Goal: Communication & Community: Answer question/provide support

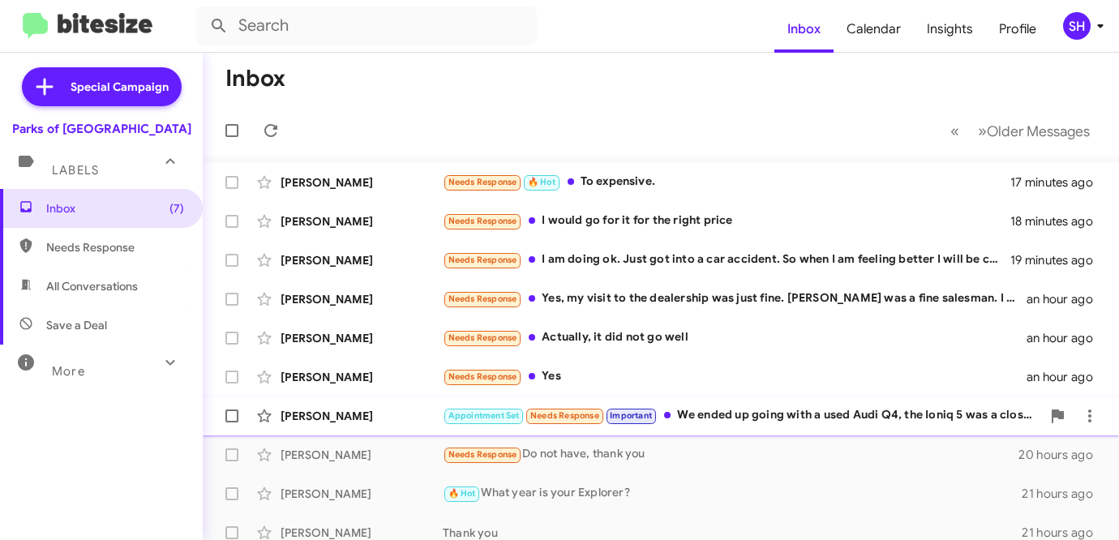
click at [355, 422] on div "[PERSON_NAME]" at bounding box center [361, 416] width 162 height 16
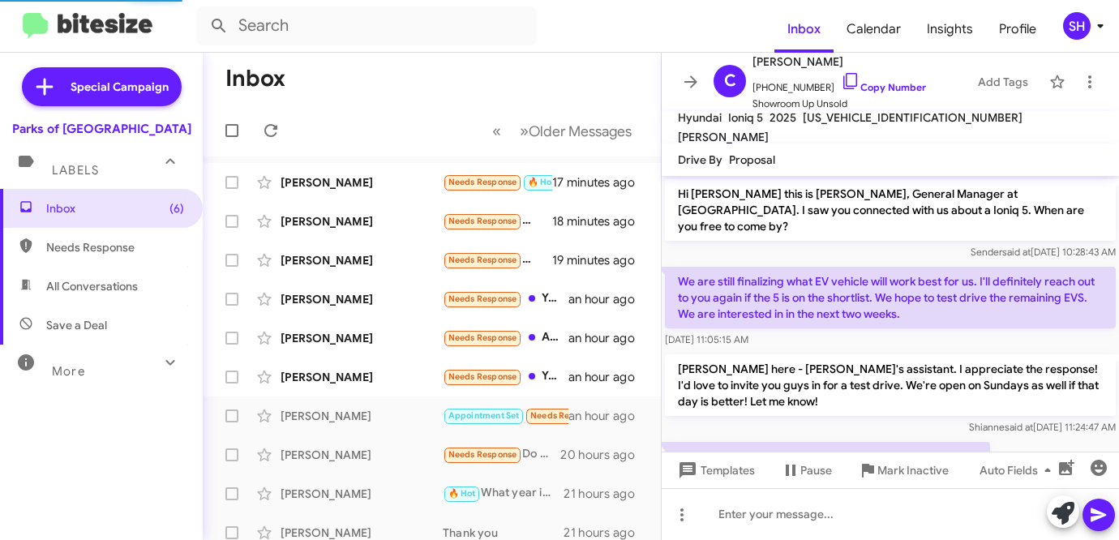
scroll to position [351, 0]
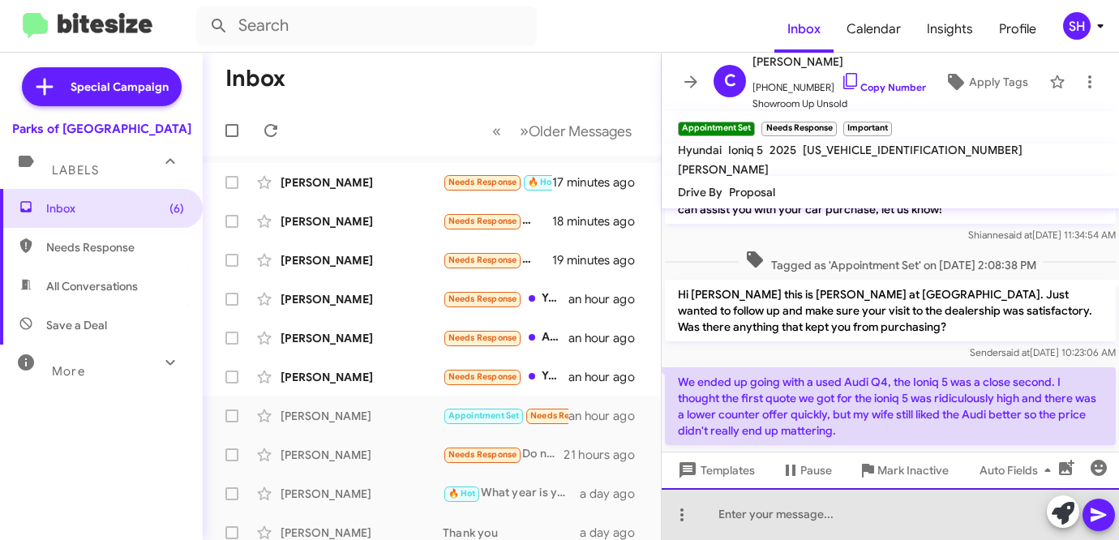
click at [893, 505] on div at bounding box center [890, 514] width 457 height 52
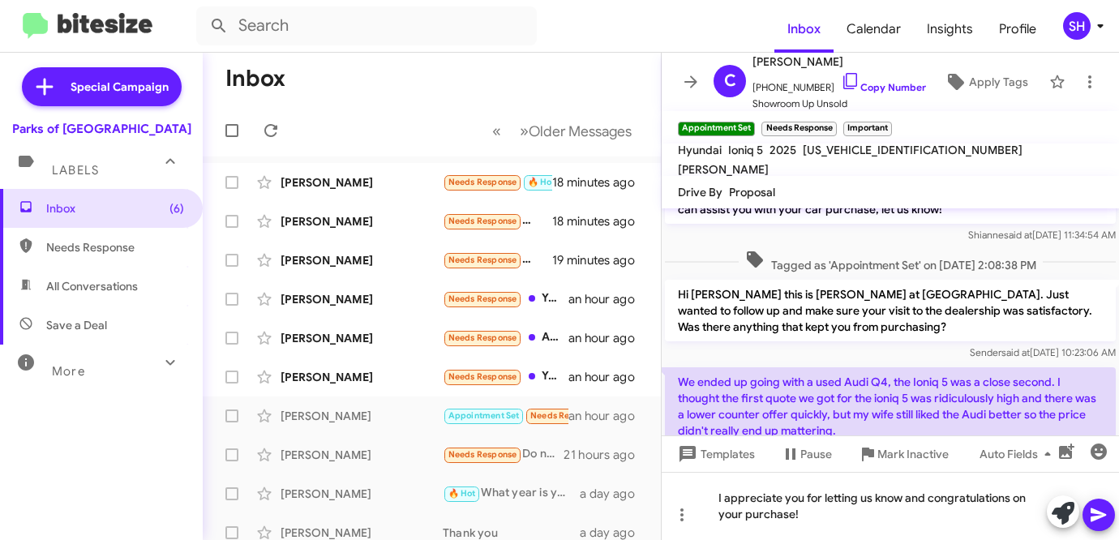
drag, startPoint x: 1097, startPoint y: 517, endPoint x: 1107, endPoint y: 517, distance: 9.7
click at [1098, 517] on icon at bounding box center [1097, 515] width 15 height 14
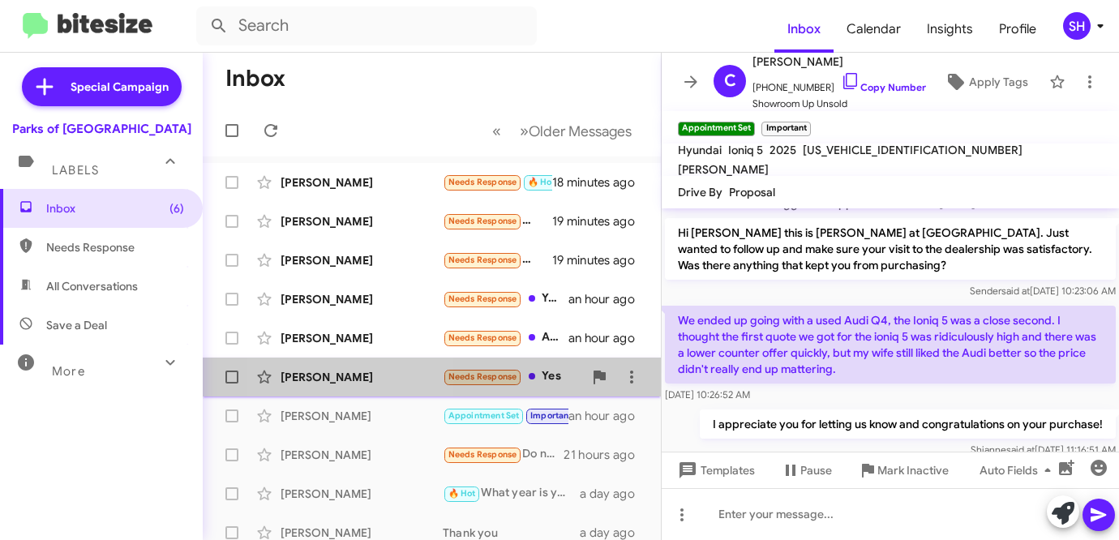
click at [350, 377] on div "[PERSON_NAME]" at bounding box center [361, 377] width 162 height 16
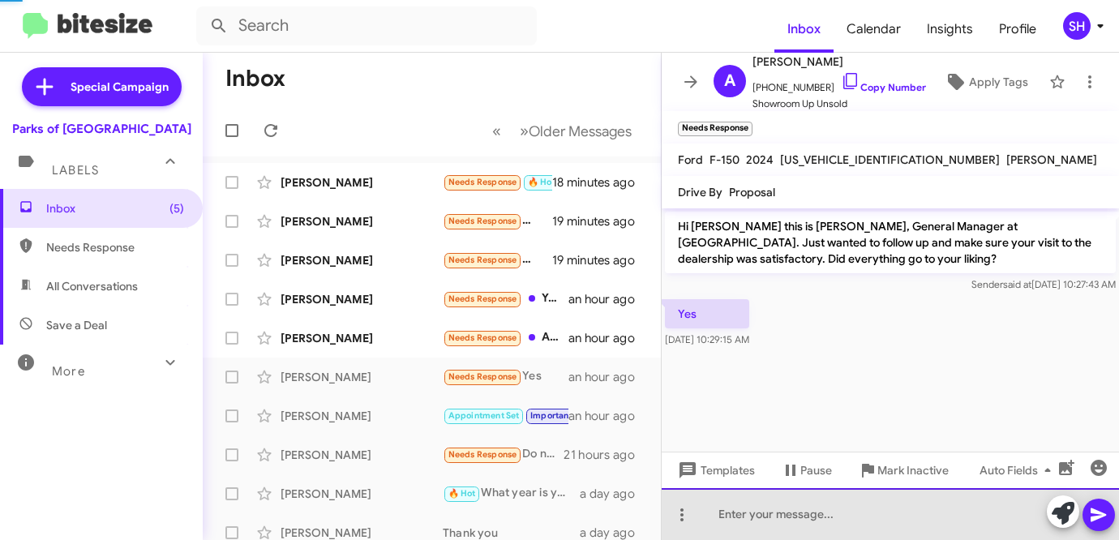
click at [779, 517] on div at bounding box center [890, 514] width 457 height 52
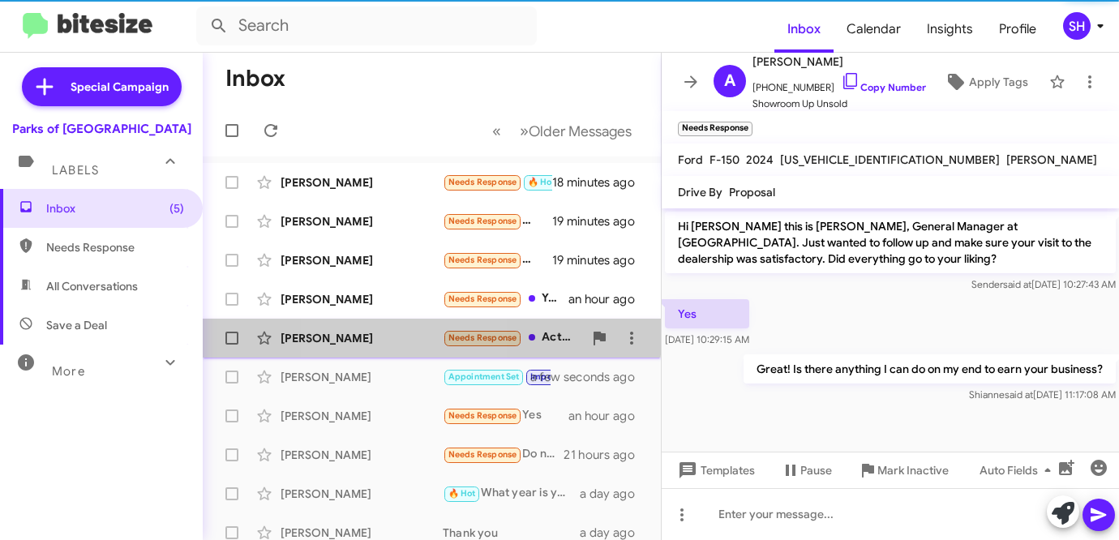
click at [377, 334] on div "[PERSON_NAME]" at bounding box center [361, 338] width 162 height 16
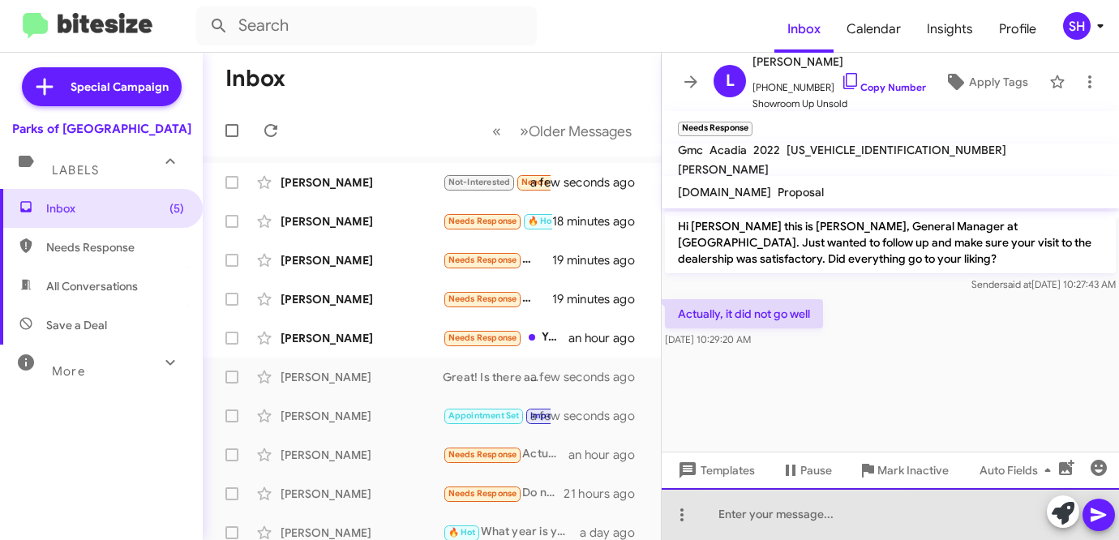
click at [807, 510] on div at bounding box center [890, 514] width 457 height 52
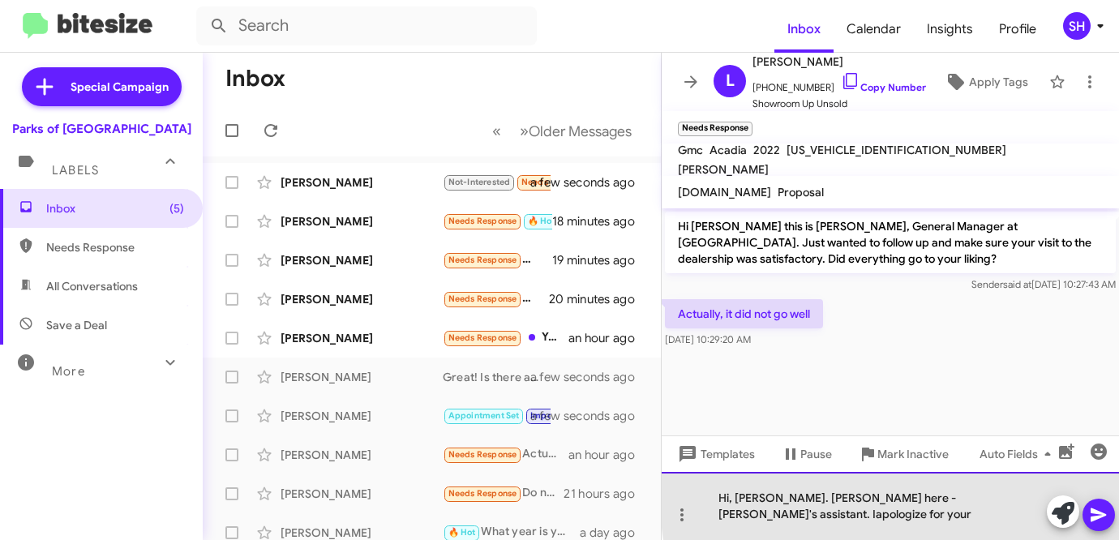
drag, startPoint x: 916, startPoint y: 516, endPoint x: 940, endPoint y: 515, distance: 23.5
click at [916, 516] on div "Hi, [PERSON_NAME]. [PERSON_NAME] here - [PERSON_NAME]'s assistant. Iapologize f…" at bounding box center [890, 506] width 457 height 68
click at [1026, 516] on div "Hi, [PERSON_NAME]. [PERSON_NAME] here - [PERSON_NAME]'s assistant. I apologize …" at bounding box center [890, 506] width 457 height 68
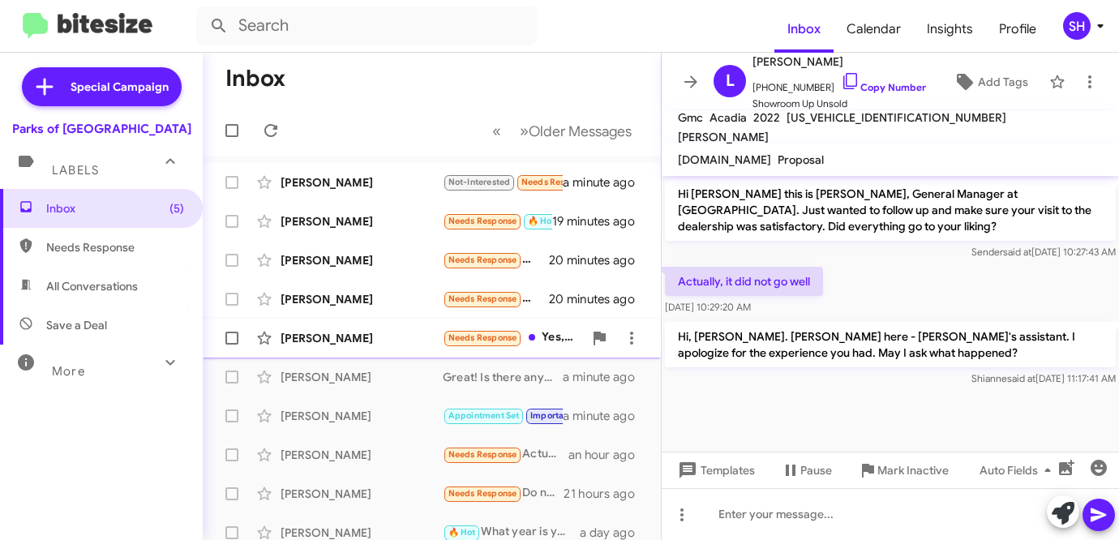
click at [362, 328] on div "[PERSON_NAME] Needs Response Yes, my visit to the dealership was just fine. [PE…" at bounding box center [432, 338] width 432 height 32
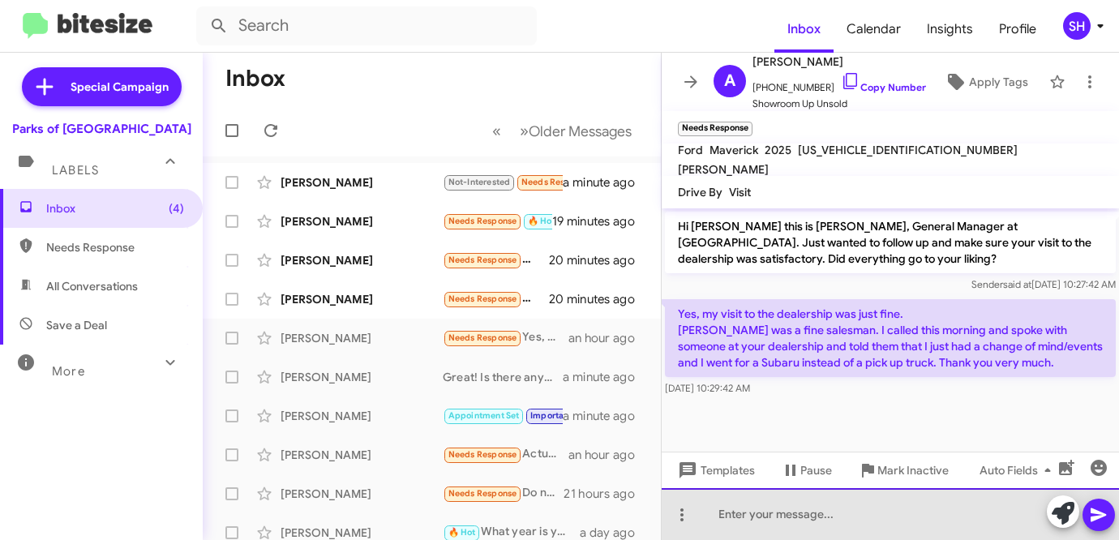
click at [837, 520] on div at bounding box center [890, 514] width 457 height 52
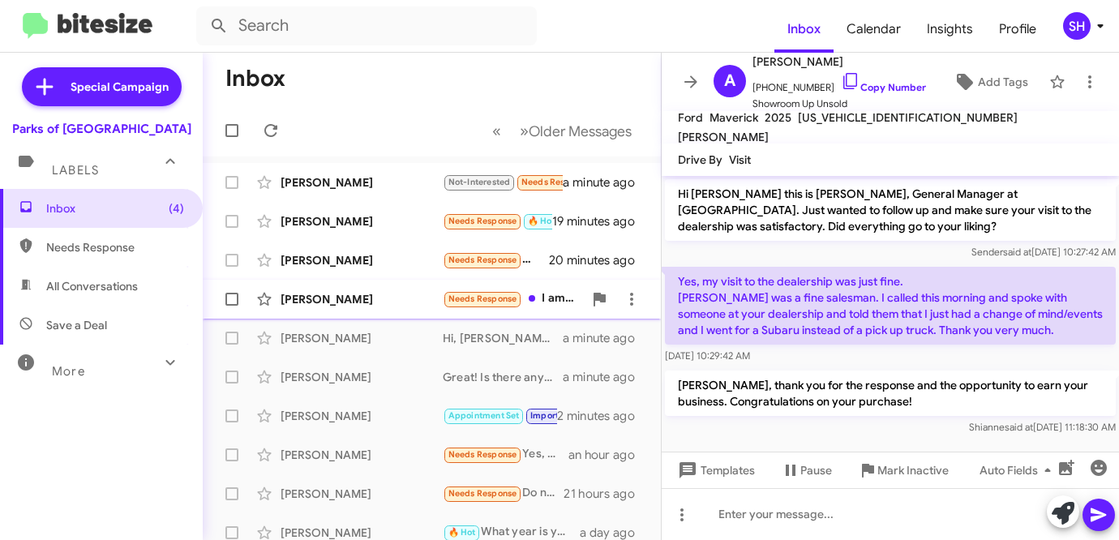
click at [398, 289] on div "[PERSON_NAME] Needs Response I am doing ok. Just got into a car accident. So wh…" at bounding box center [432, 299] width 432 height 32
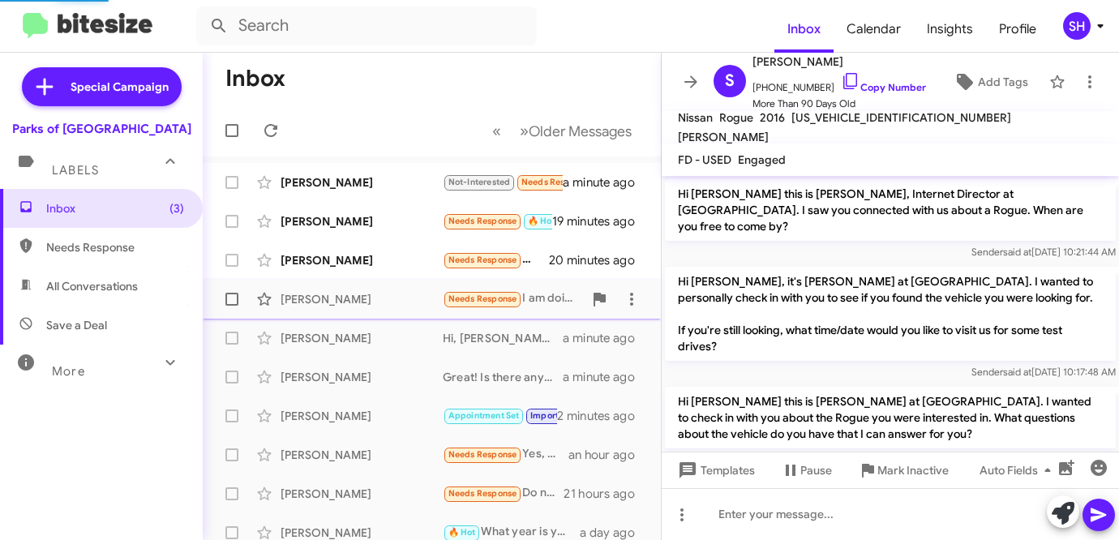
scroll to position [856, 0]
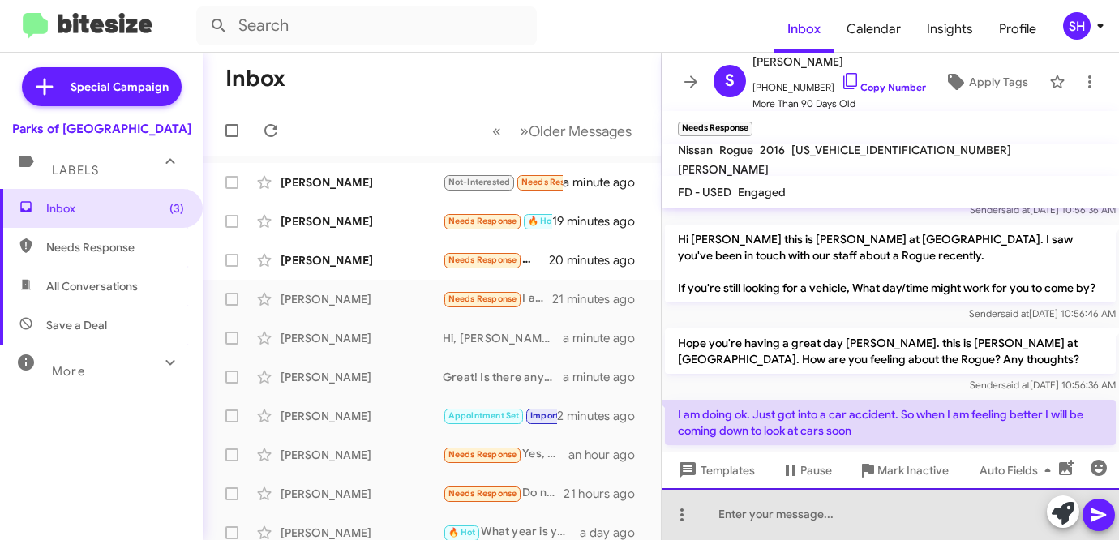
click at [880, 515] on div at bounding box center [890, 514] width 457 height 52
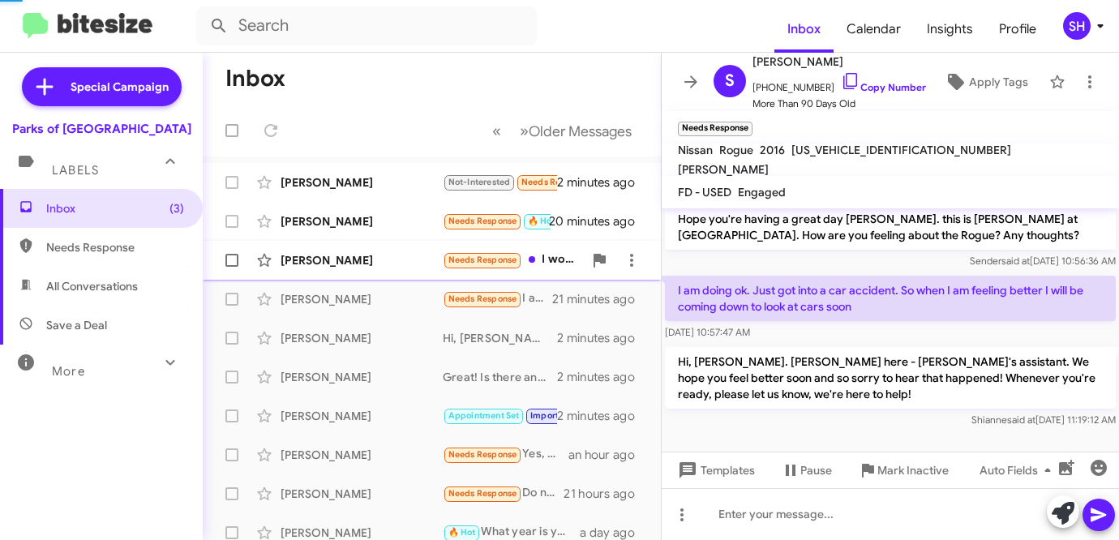
click at [387, 251] on div "[PERSON_NAME] Needs Response I would go for it for the right price 21 minutes a…" at bounding box center [432, 260] width 432 height 32
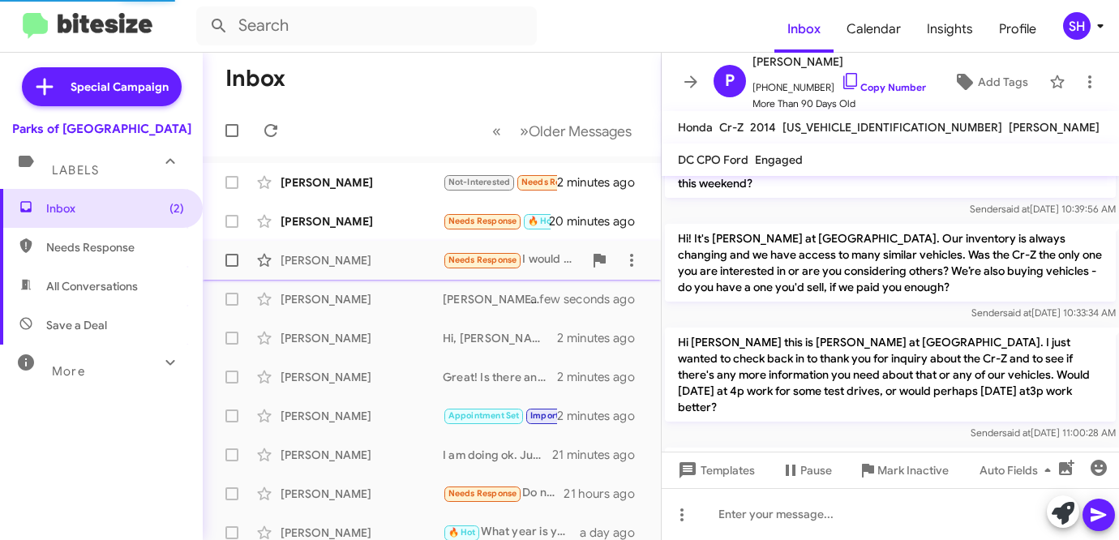
scroll to position [1266, 0]
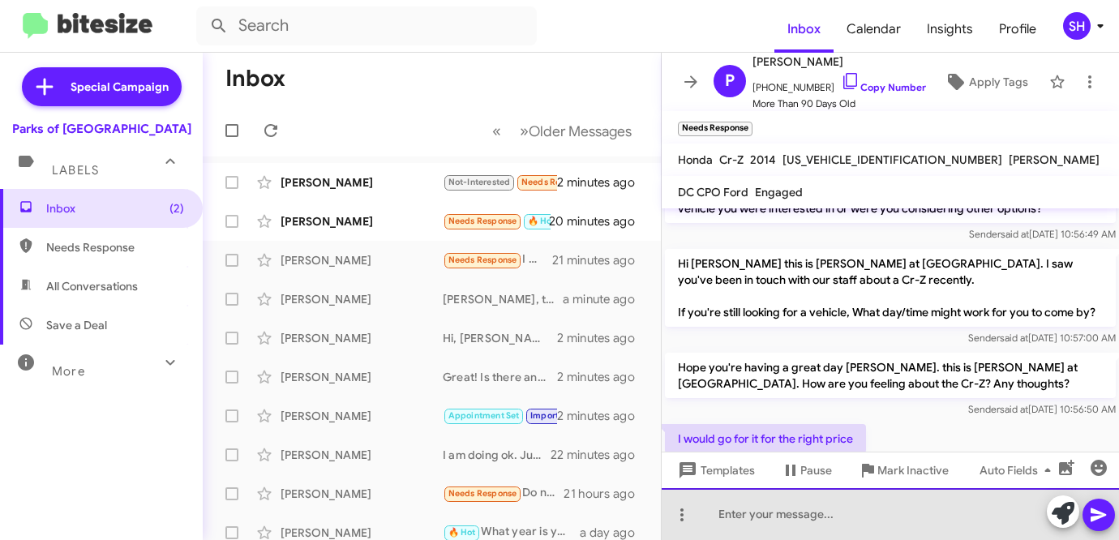
click at [877, 520] on div at bounding box center [890, 514] width 457 height 52
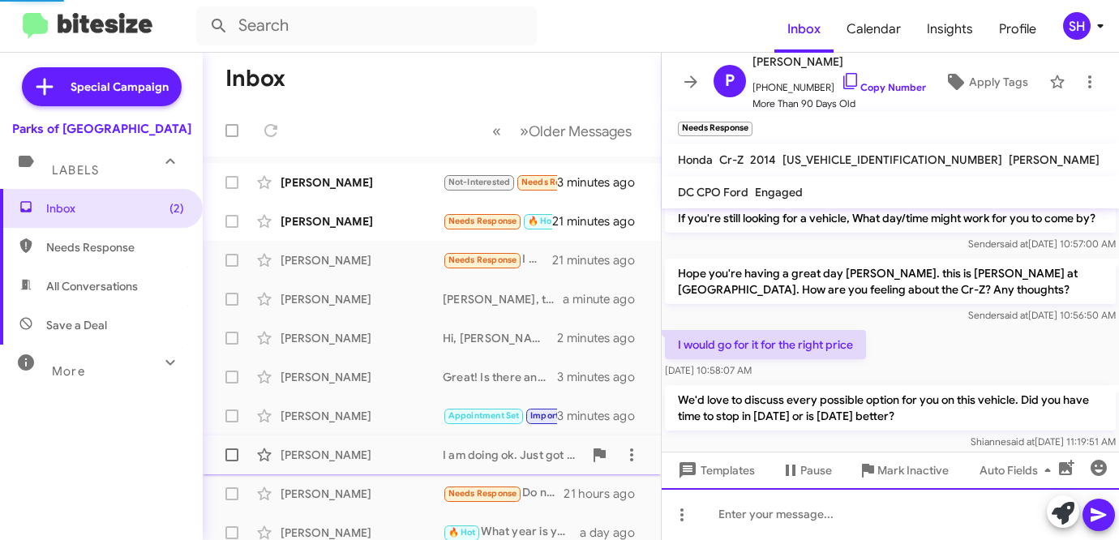
scroll to position [1374, 0]
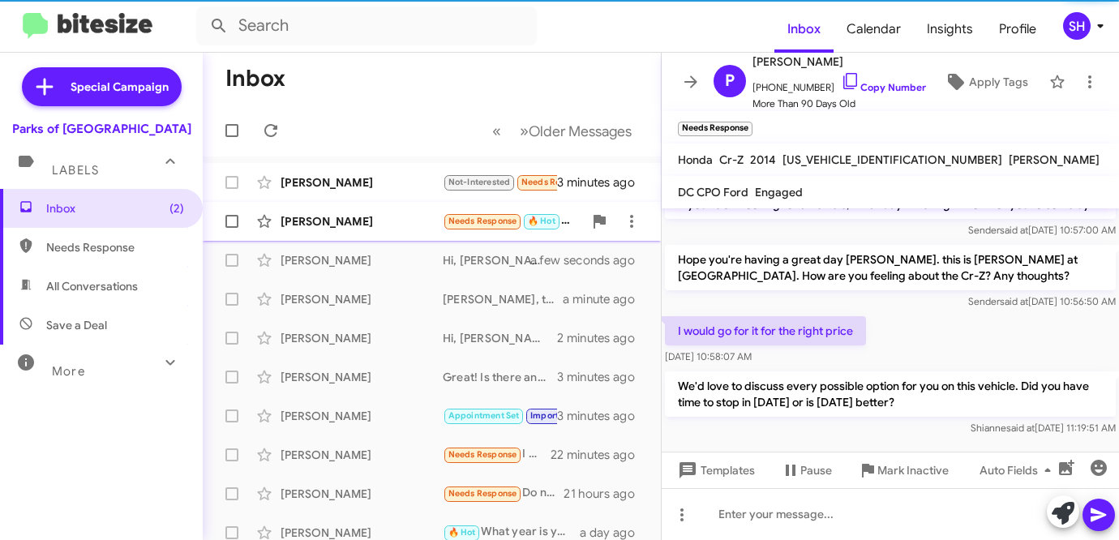
click at [369, 224] on div "[PERSON_NAME]" at bounding box center [361, 221] width 162 height 16
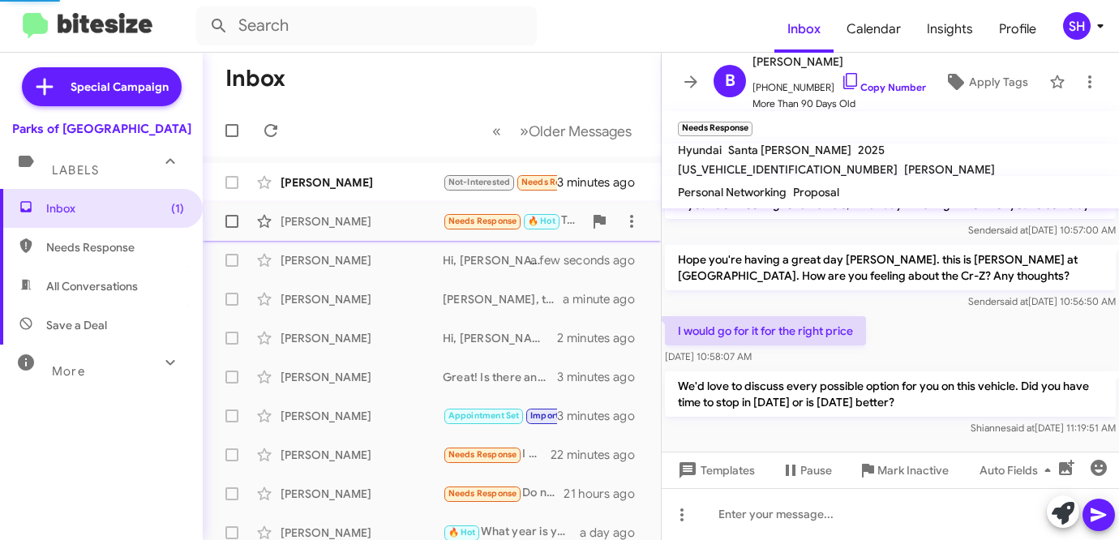
scroll to position [1380, 0]
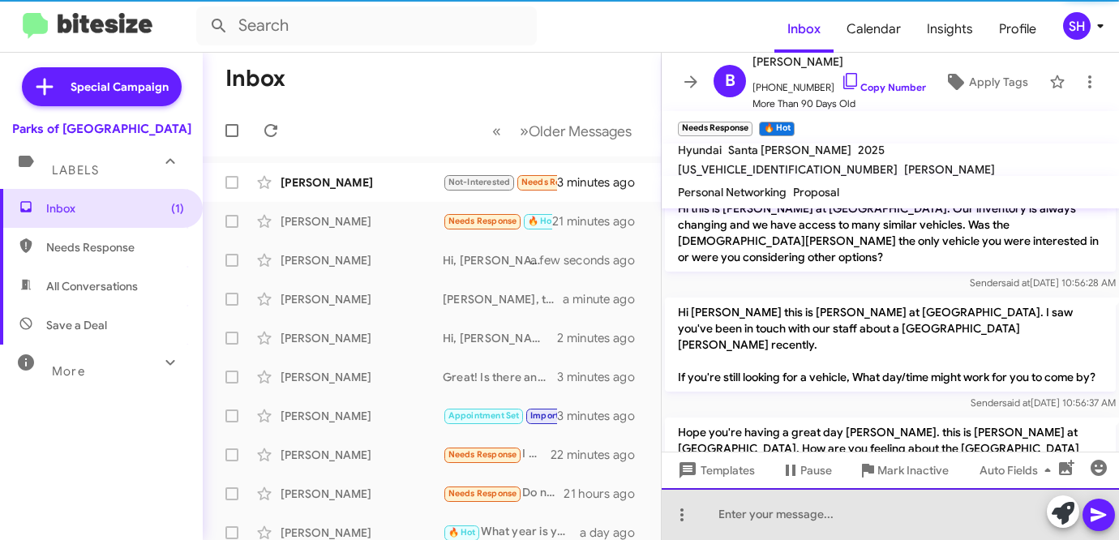
click at [880, 513] on div at bounding box center [890, 514] width 457 height 52
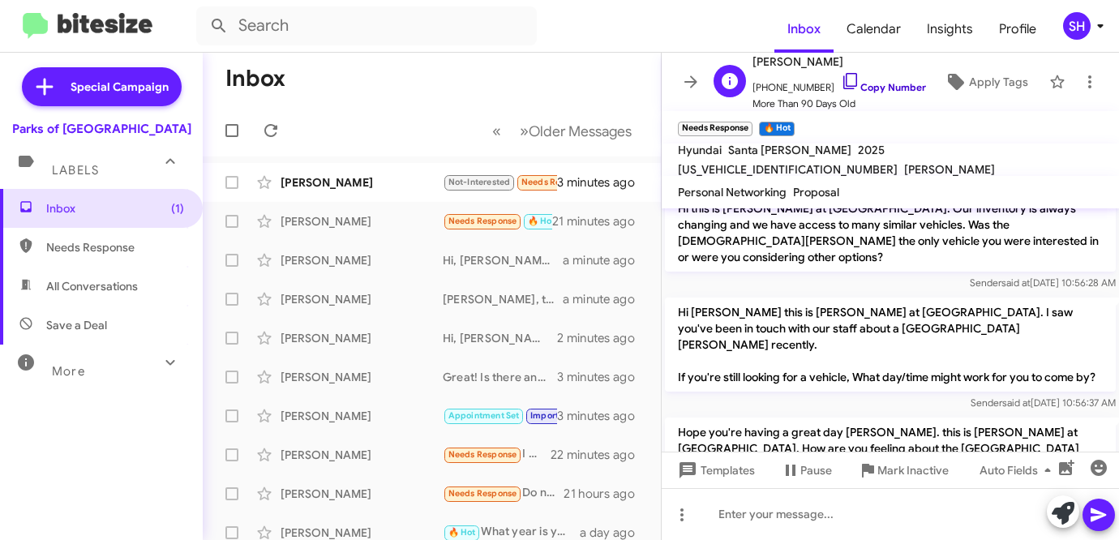
click at [898, 92] on link "Copy Number" at bounding box center [883, 87] width 85 height 12
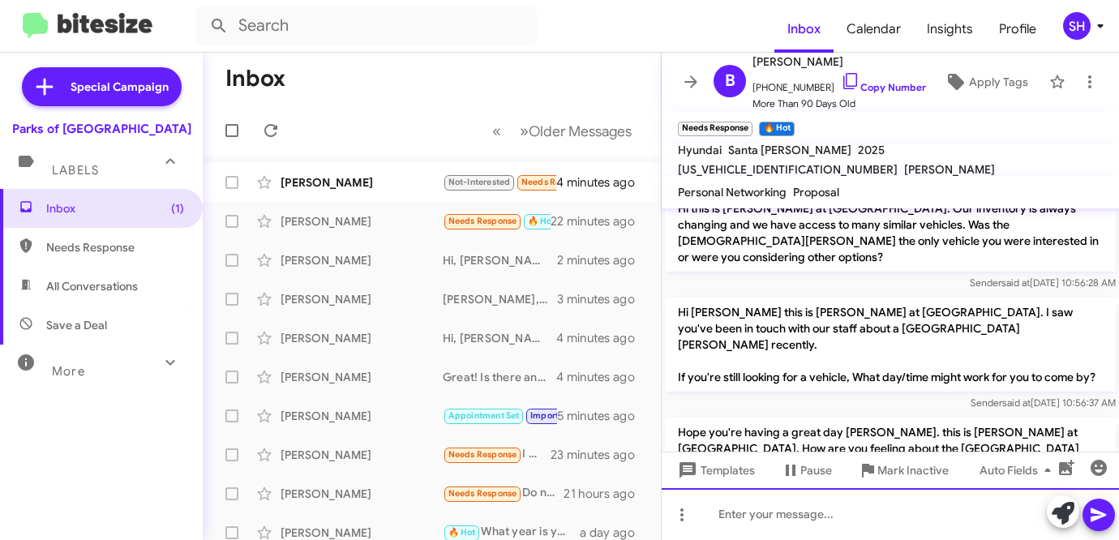
click at [848, 516] on div at bounding box center [890, 514] width 457 height 52
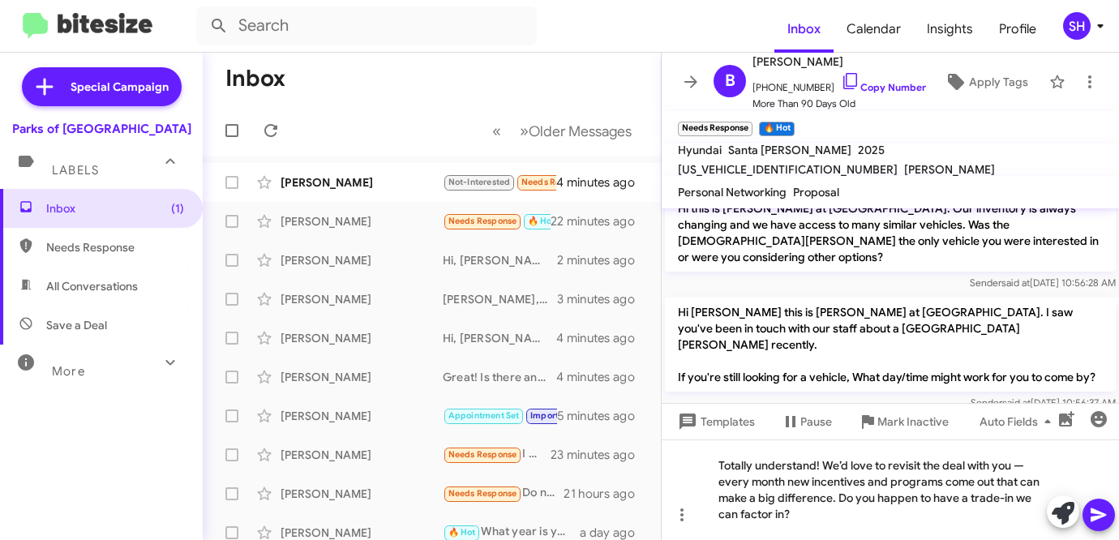
drag, startPoint x: 1101, startPoint y: 516, endPoint x: 905, endPoint y: 411, distance: 222.3
click at [1101, 516] on icon at bounding box center [1097, 515] width 15 height 14
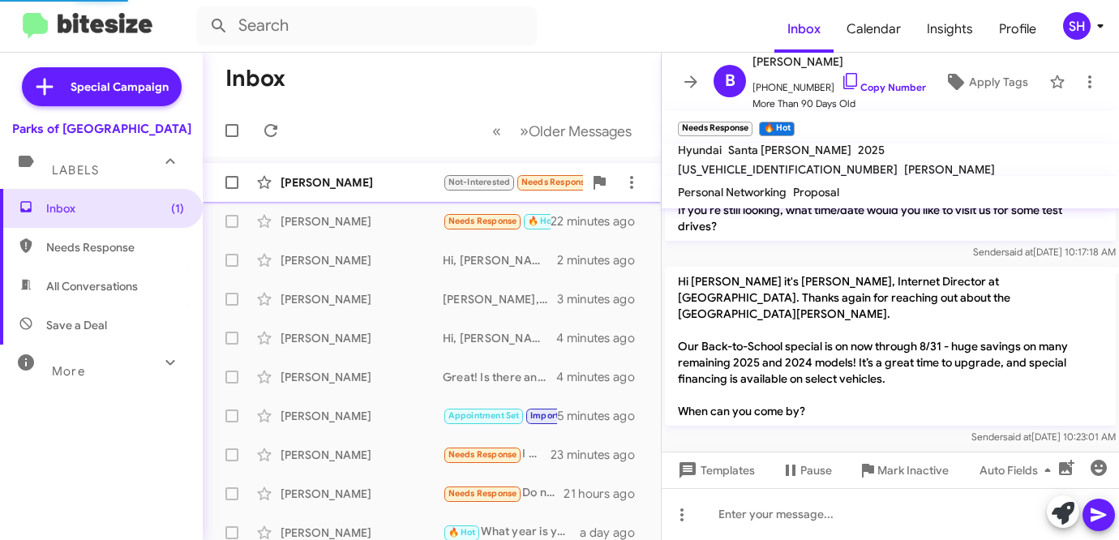
click at [377, 186] on div "[PERSON_NAME]" at bounding box center [361, 182] width 162 height 16
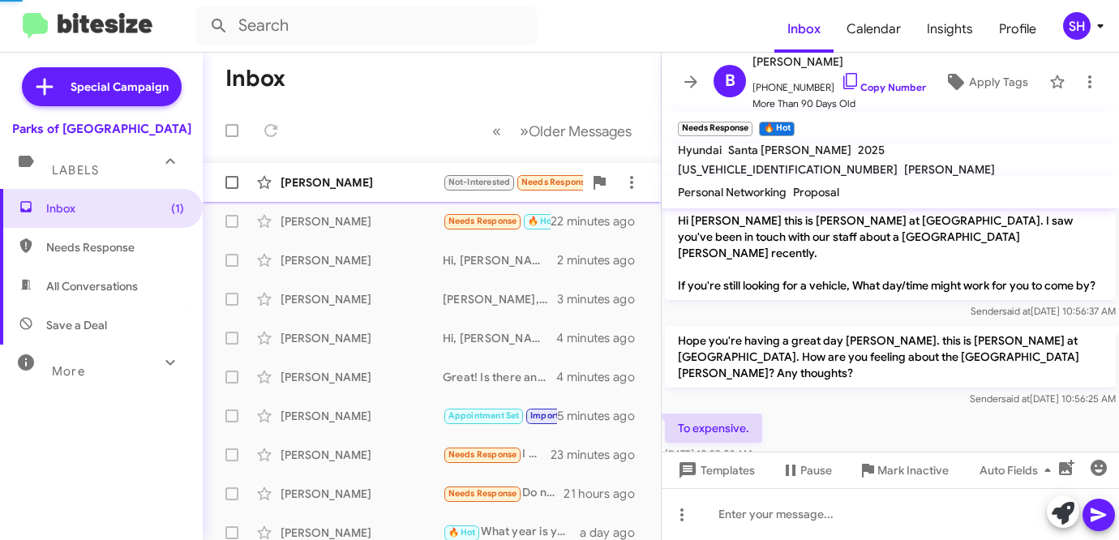
scroll to position [17, 0]
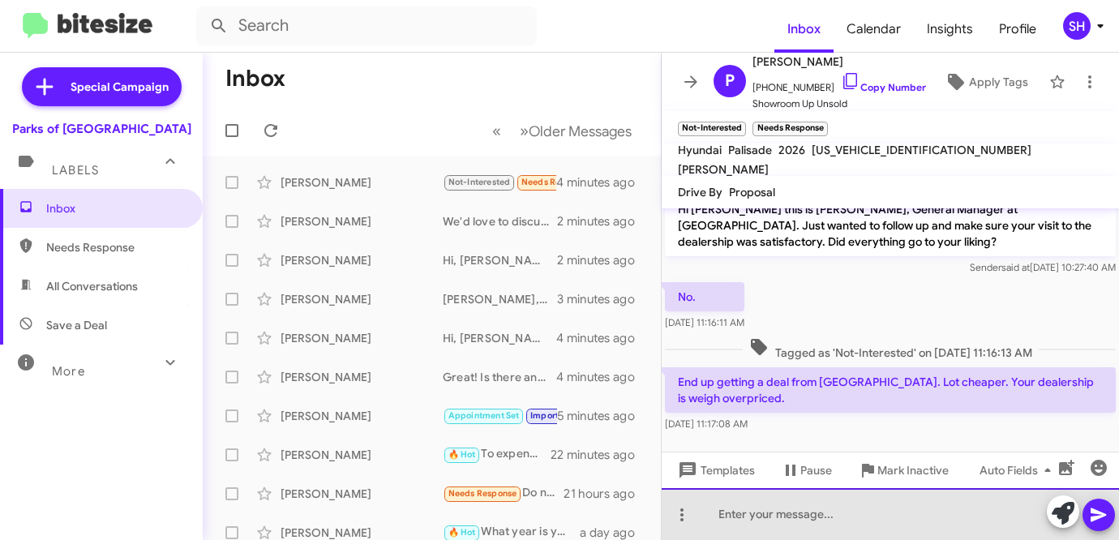
click at [908, 506] on div at bounding box center [890, 514] width 457 height 52
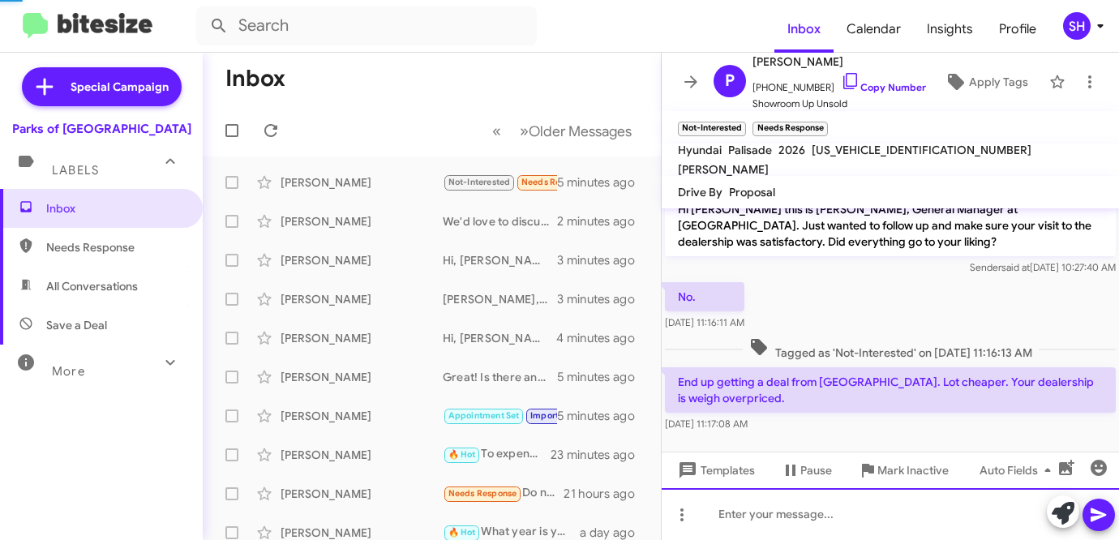
scroll to position [92, 0]
